Goal: Use online tool/utility: Use online tool/utility

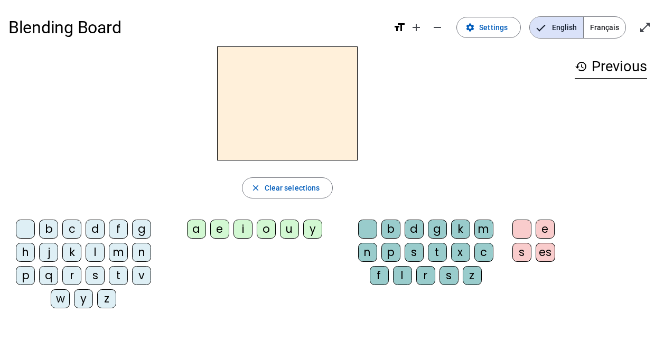
click at [122, 271] on div "t" at bounding box center [118, 275] width 19 height 19
click at [286, 223] on div "u" at bounding box center [289, 229] width 19 height 19
click at [97, 231] on div "d" at bounding box center [95, 229] width 19 height 19
click at [121, 252] on div "m" at bounding box center [118, 252] width 19 height 19
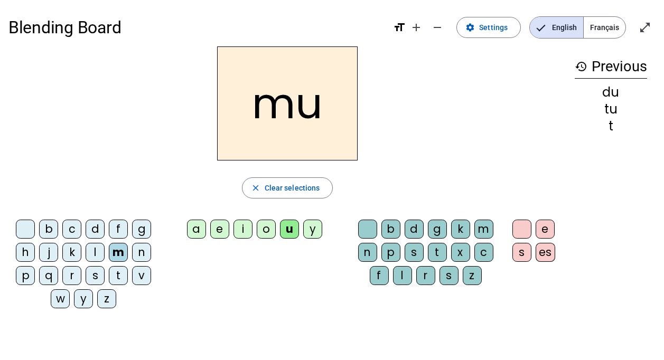
click at [216, 227] on div "e" at bounding box center [219, 229] width 19 height 19
click at [123, 250] on div "m" at bounding box center [118, 252] width 19 height 19
click at [193, 227] on div "a" at bounding box center [196, 229] width 19 height 19
click at [407, 270] on div "l" at bounding box center [402, 275] width 19 height 19
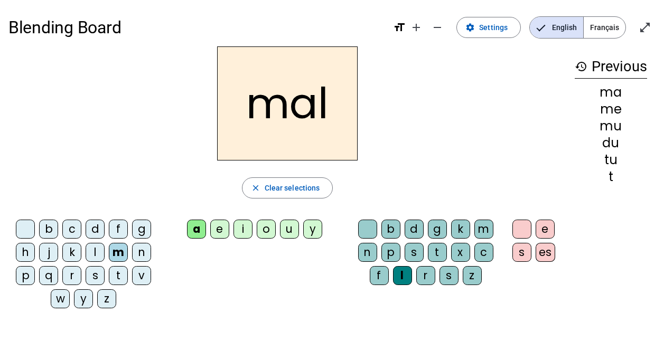
click at [273, 187] on span "Clear selections" at bounding box center [292, 188] width 55 height 13
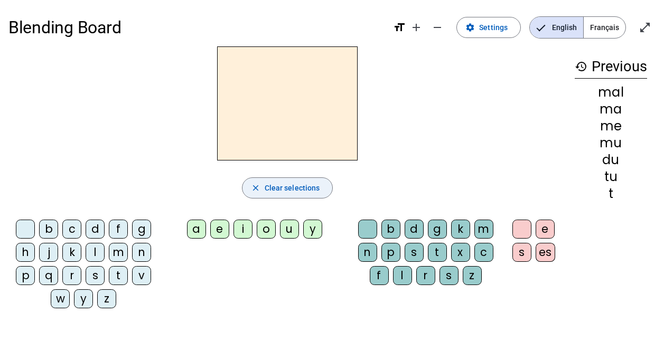
click at [119, 250] on div "m" at bounding box center [118, 252] width 19 height 19
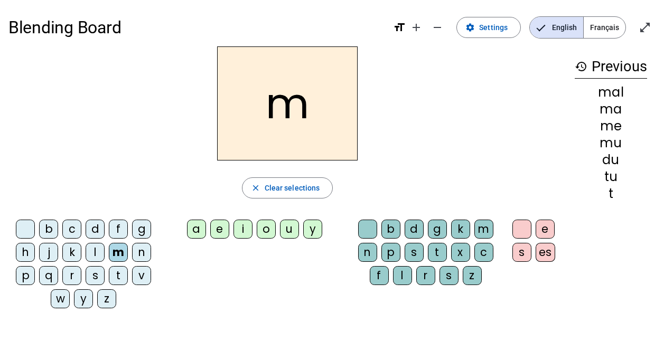
click at [240, 222] on div "i" at bounding box center [243, 229] width 19 height 19
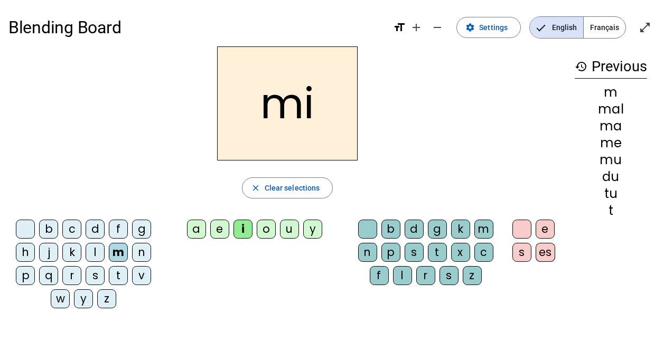
click at [405, 269] on div "l" at bounding box center [402, 275] width 19 height 19
